Goal: Obtain resource: Download file/media

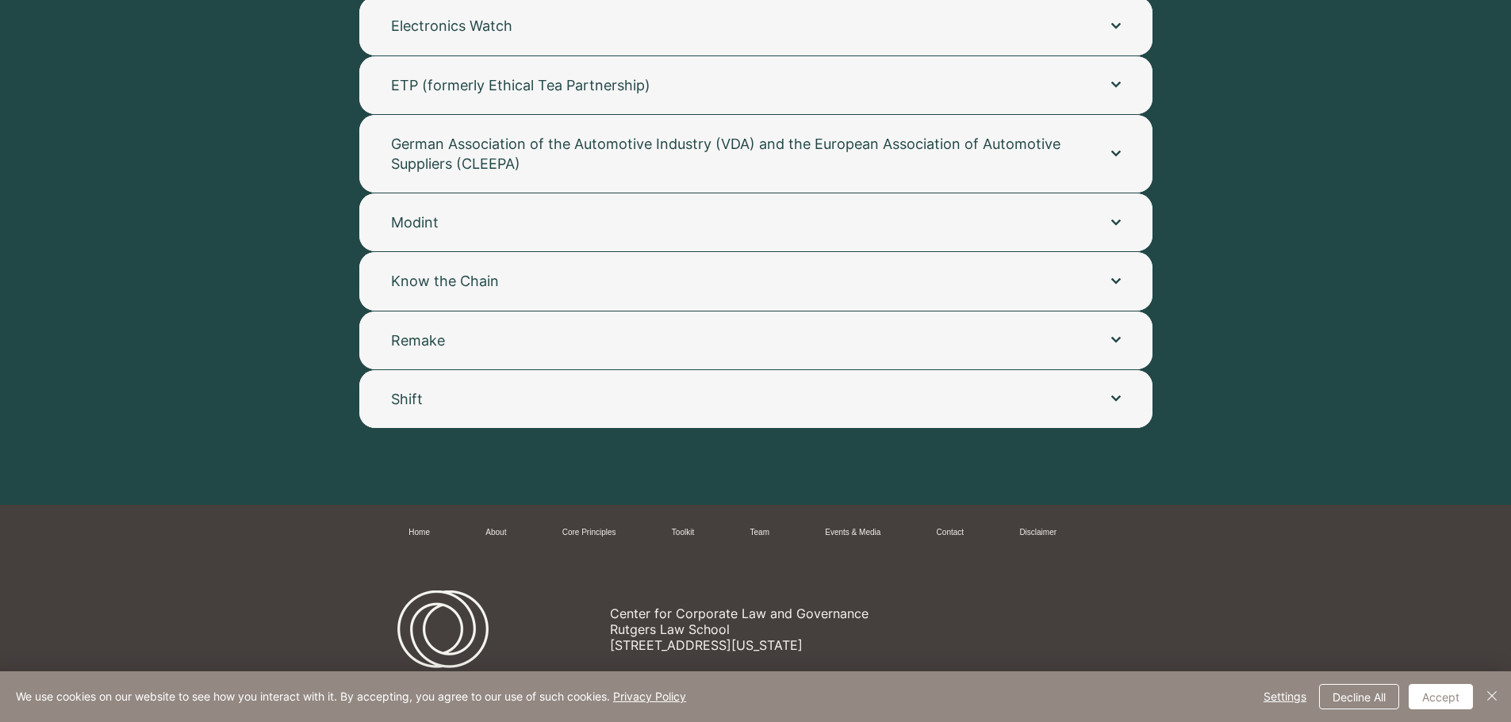
scroll to position [3354, 0]
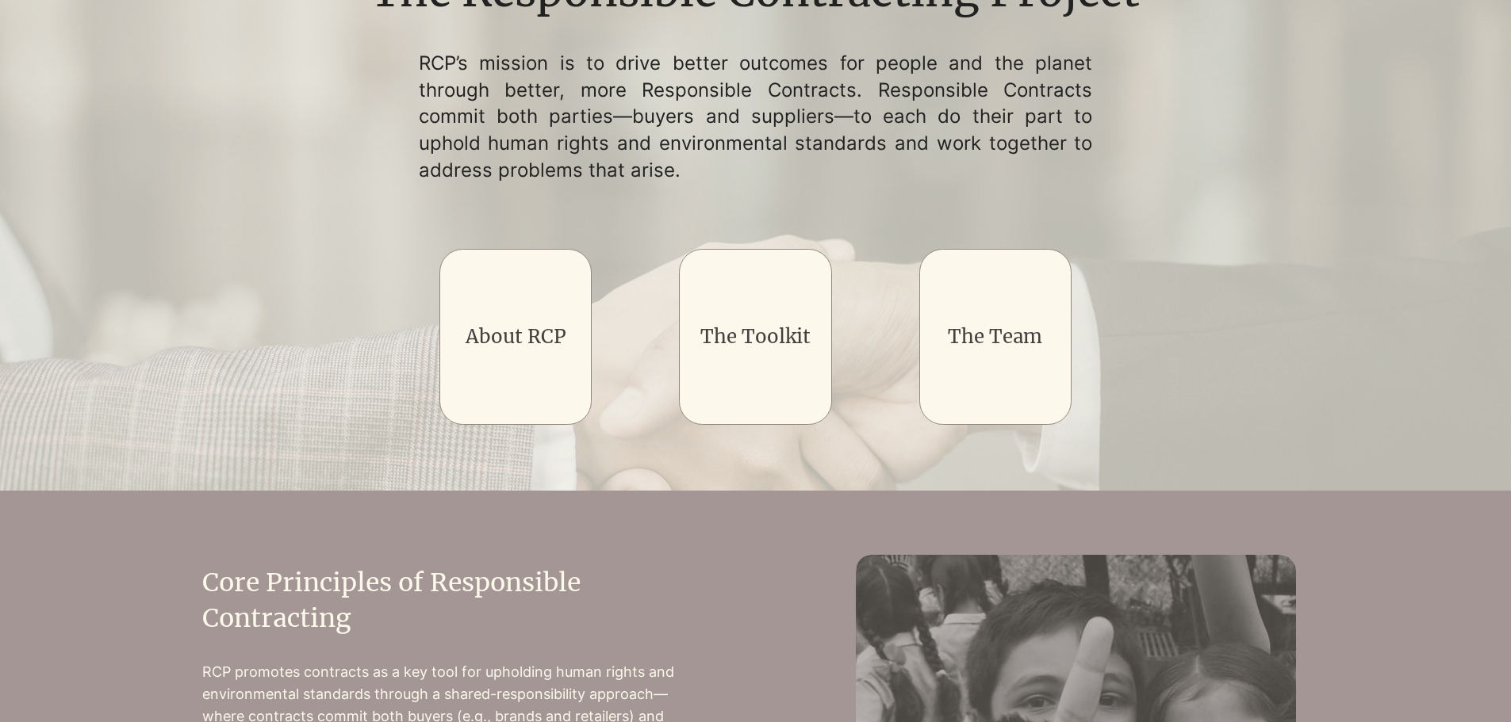
scroll to position [238, 0]
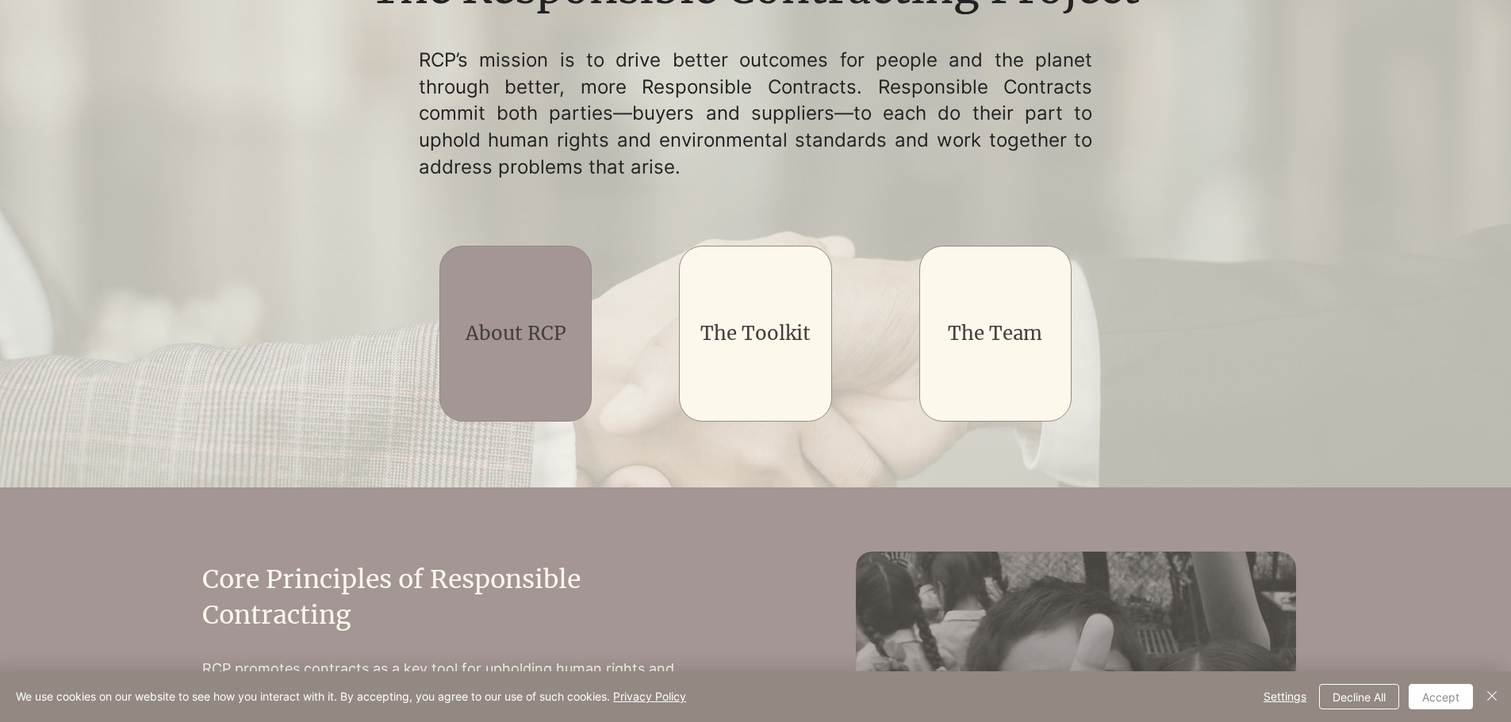
click at [481, 328] on link "About RCP" at bounding box center [516, 333] width 101 height 25
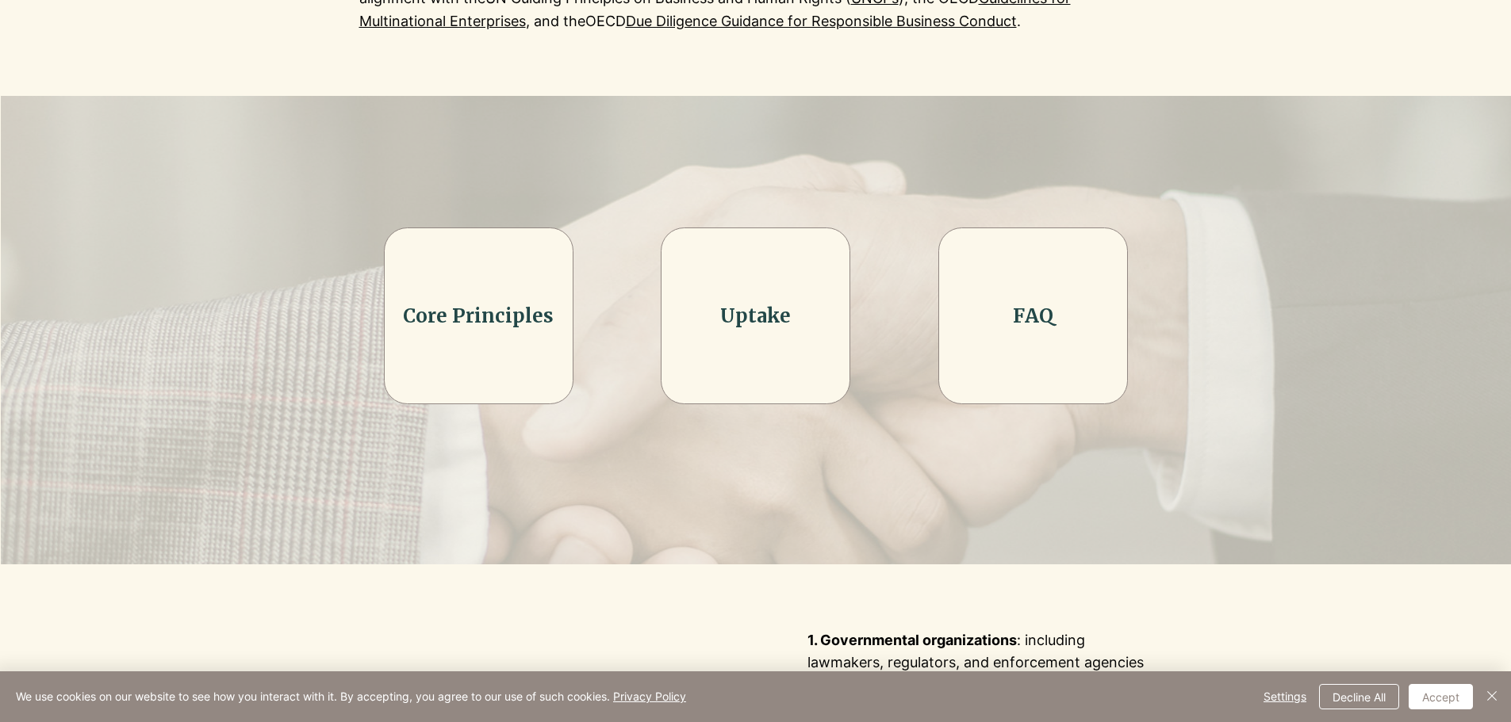
scroll to position [476, 0]
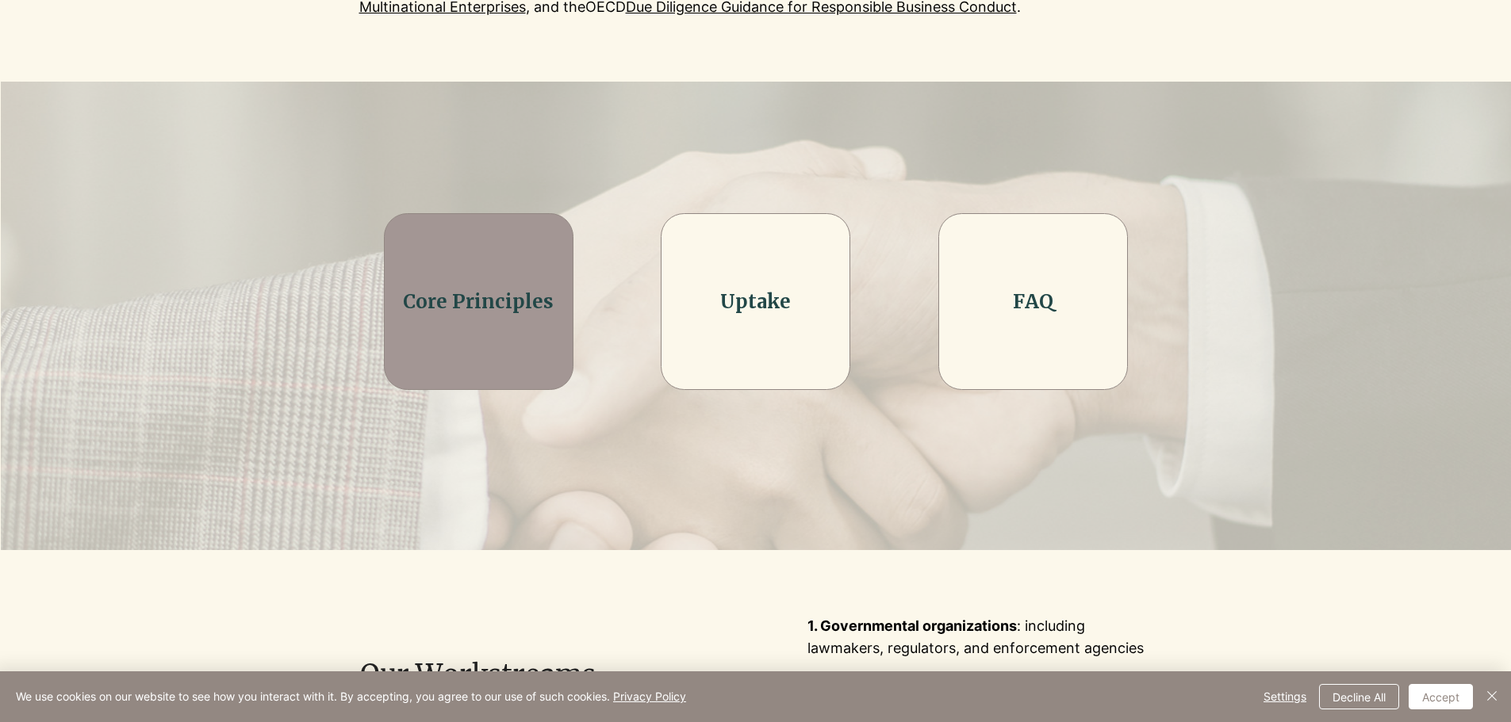
click at [513, 319] on div at bounding box center [479, 301] width 190 height 176
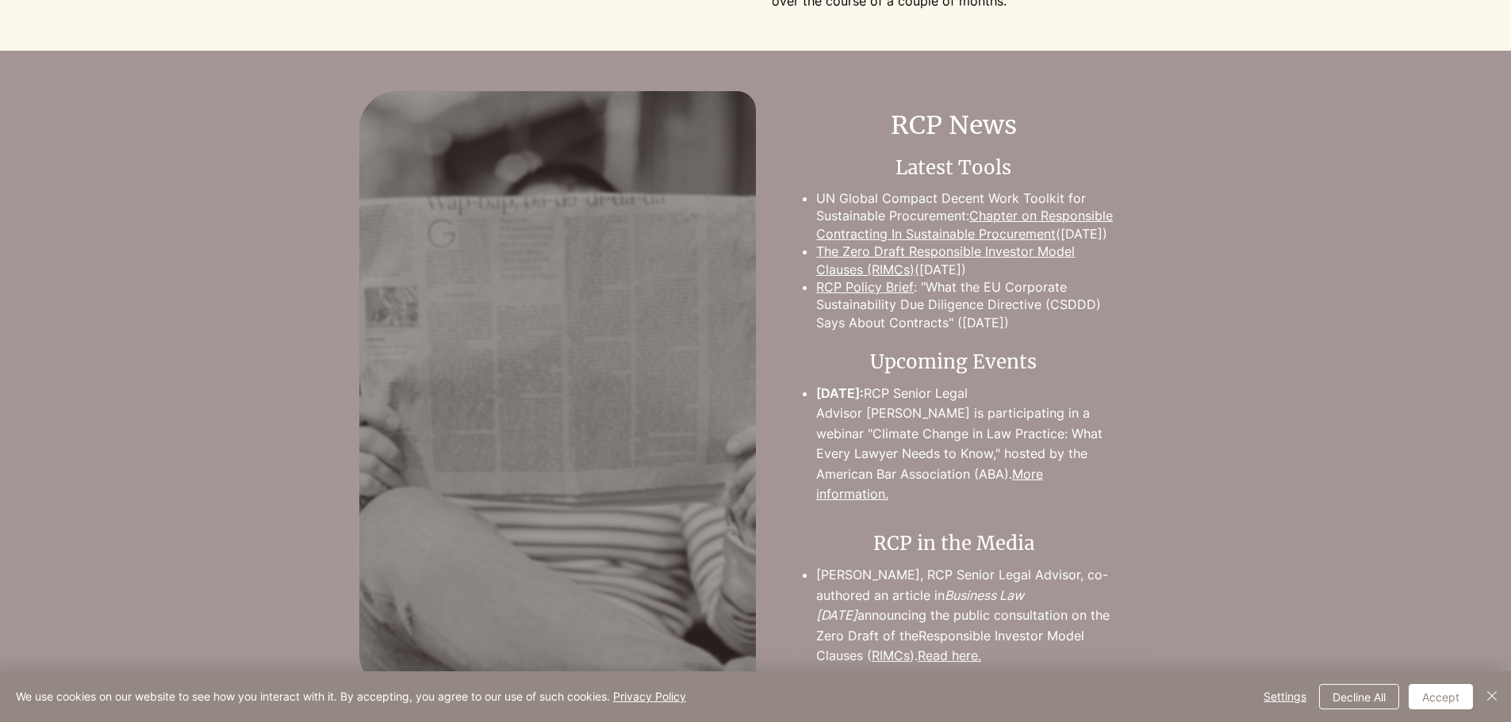
scroll to position [2776, 0]
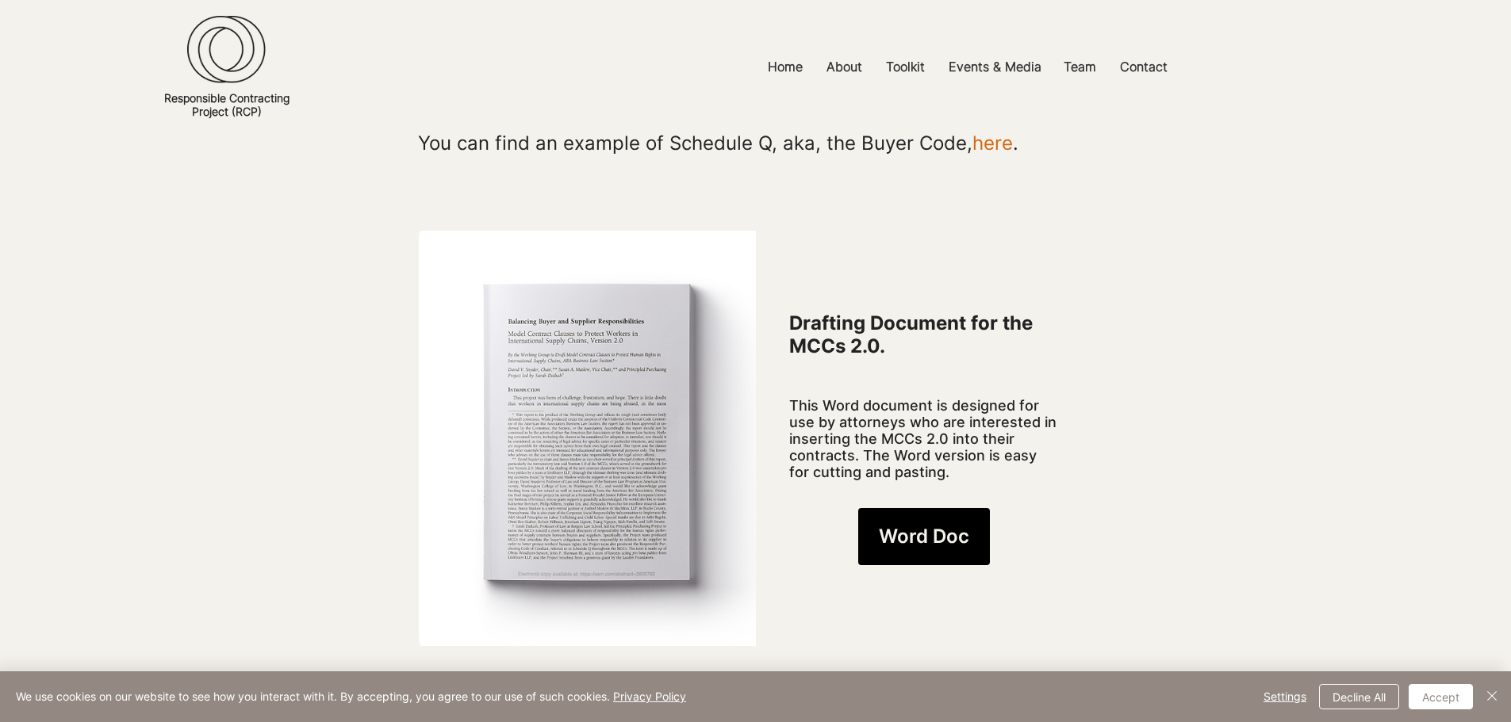
scroll to position [1031, 0]
click at [925, 525] on span "Word Doc" at bounding box center [924, 538] width 90 height 27
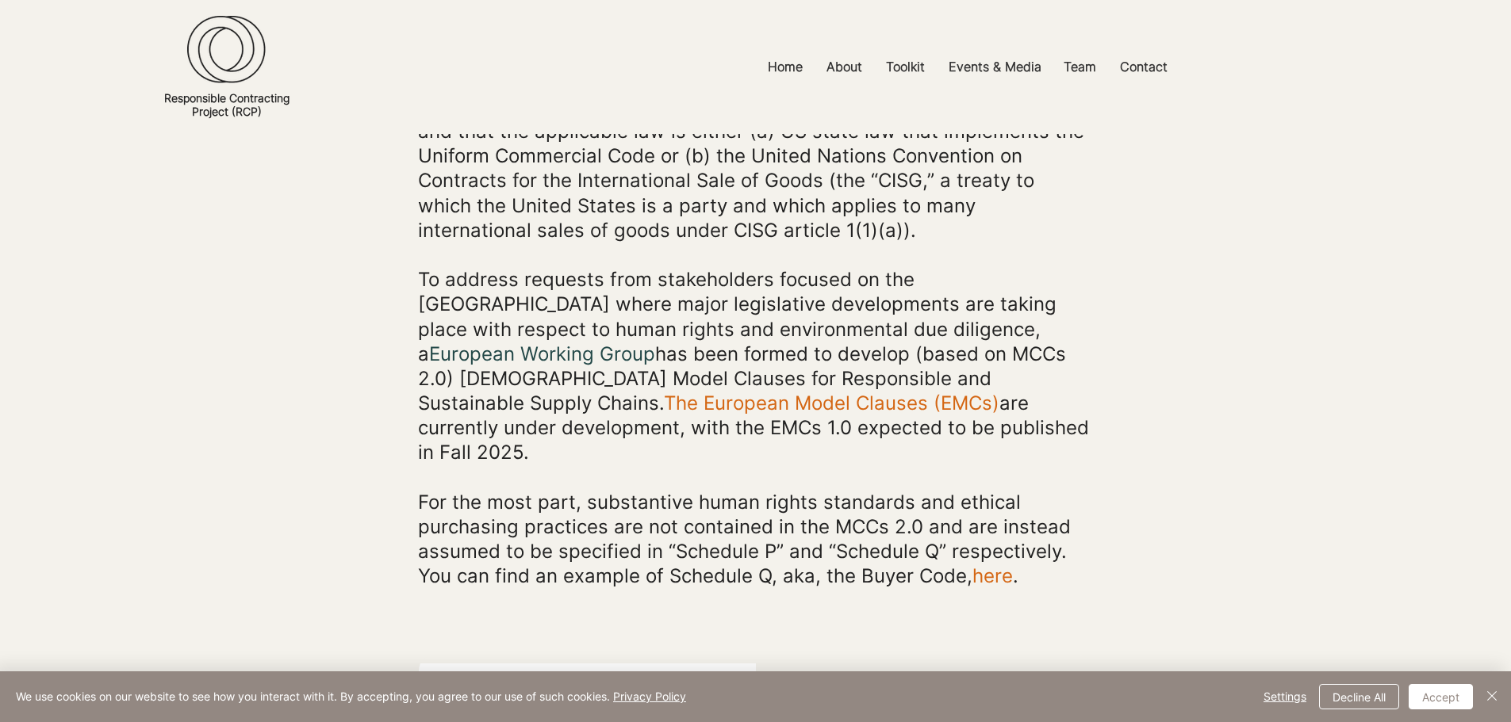
scroll to position [634, 0]
